Goal: Information Seeking & Learning: Learn about a topic

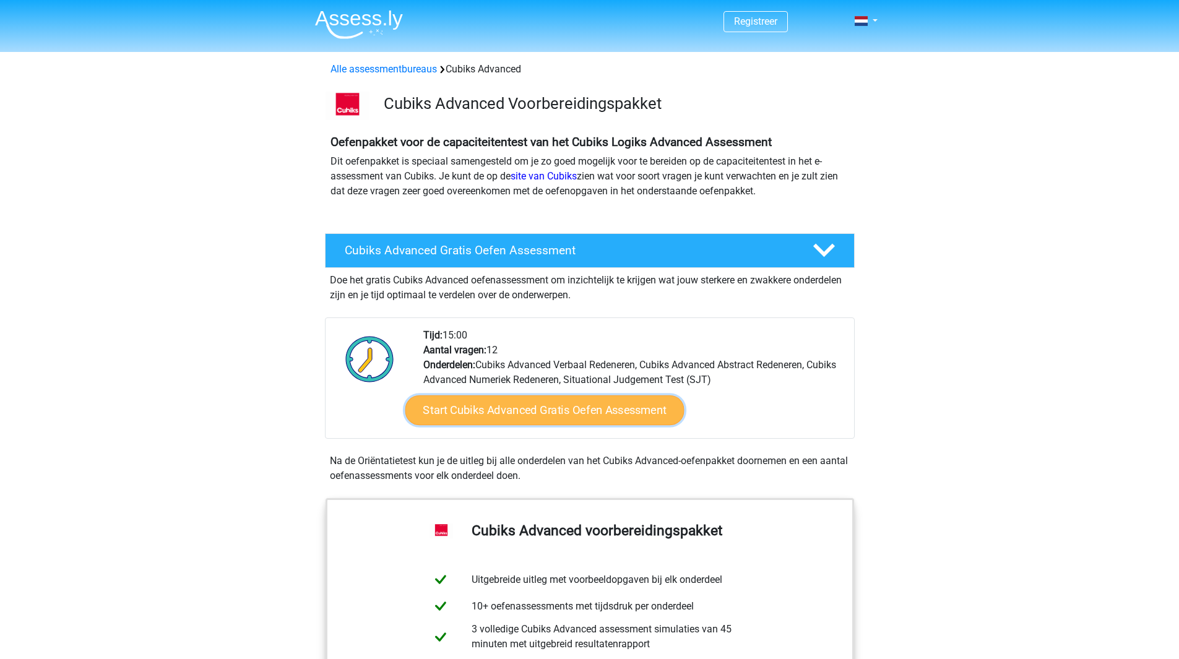
click at [503, 413] on link "Start Cubiks Advanced Gratis Oefen Assessment" at bounding box center [544, 410] width 279 height 30
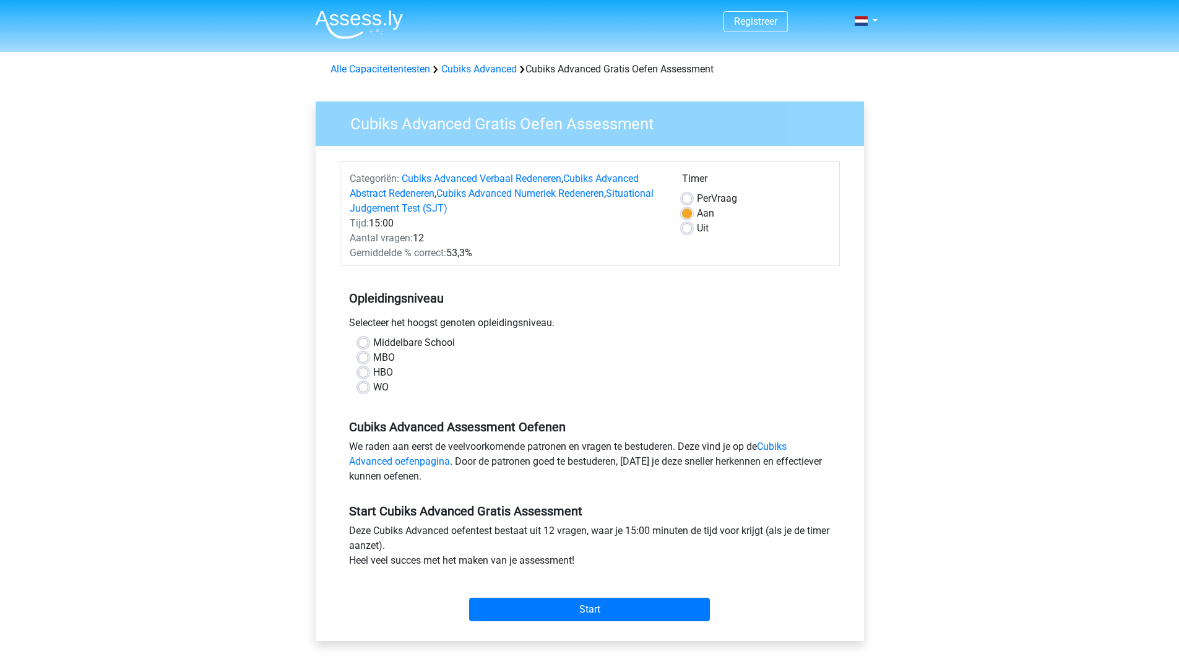
click at [377, 373] on label "HBO" at bounding box center [383, 372] width 20 height 15
click at [368, 373] on input "HBO" at bounding box center [363, 371] width 10 height 12
radio input "true"
click at [575, 618] on input "Start" at bounding box center [589, 610] width 241 height 24
